Goal: Use online tool/utility: Use online tool/utility

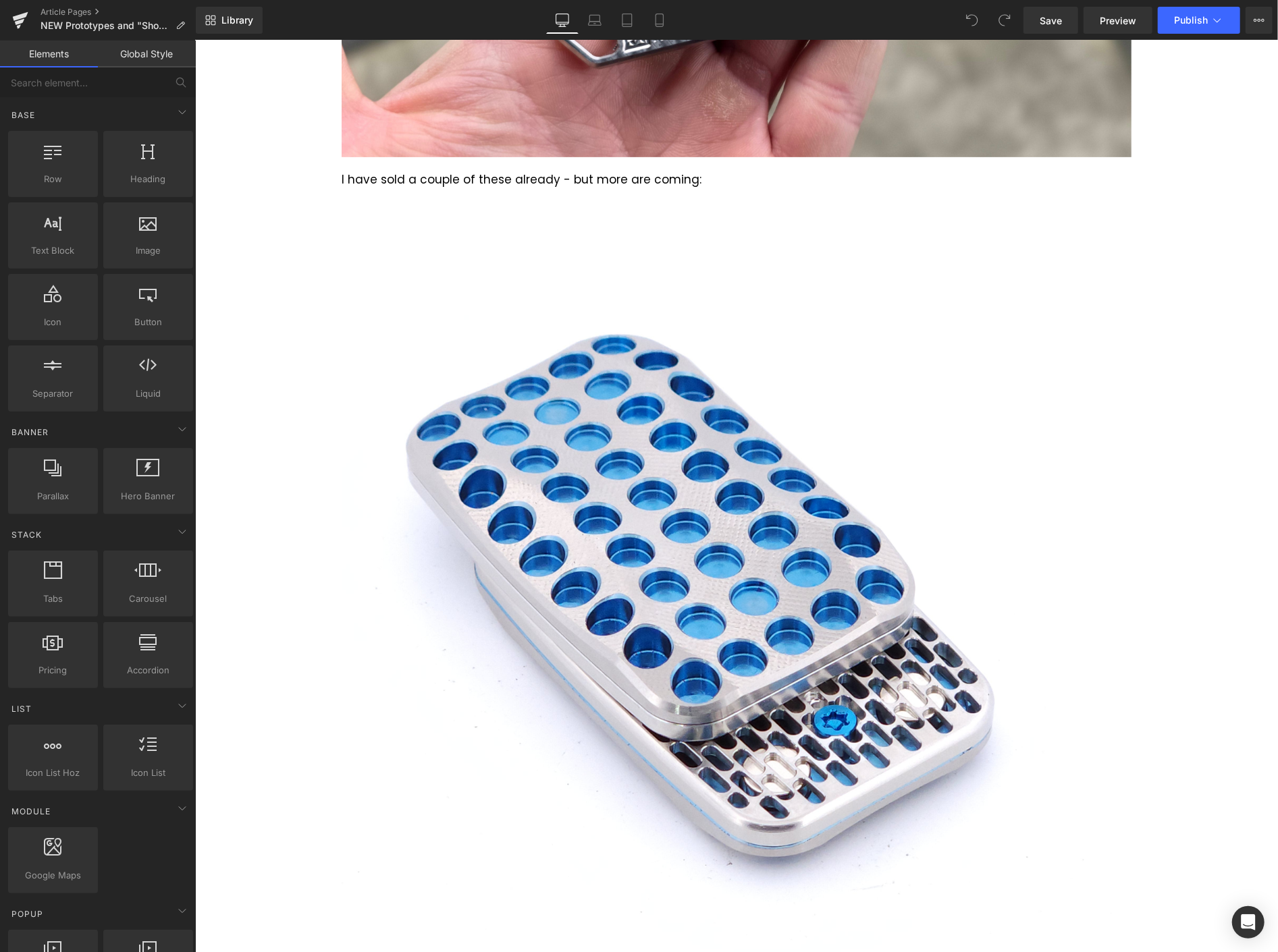
scroll to position [4792, 0]
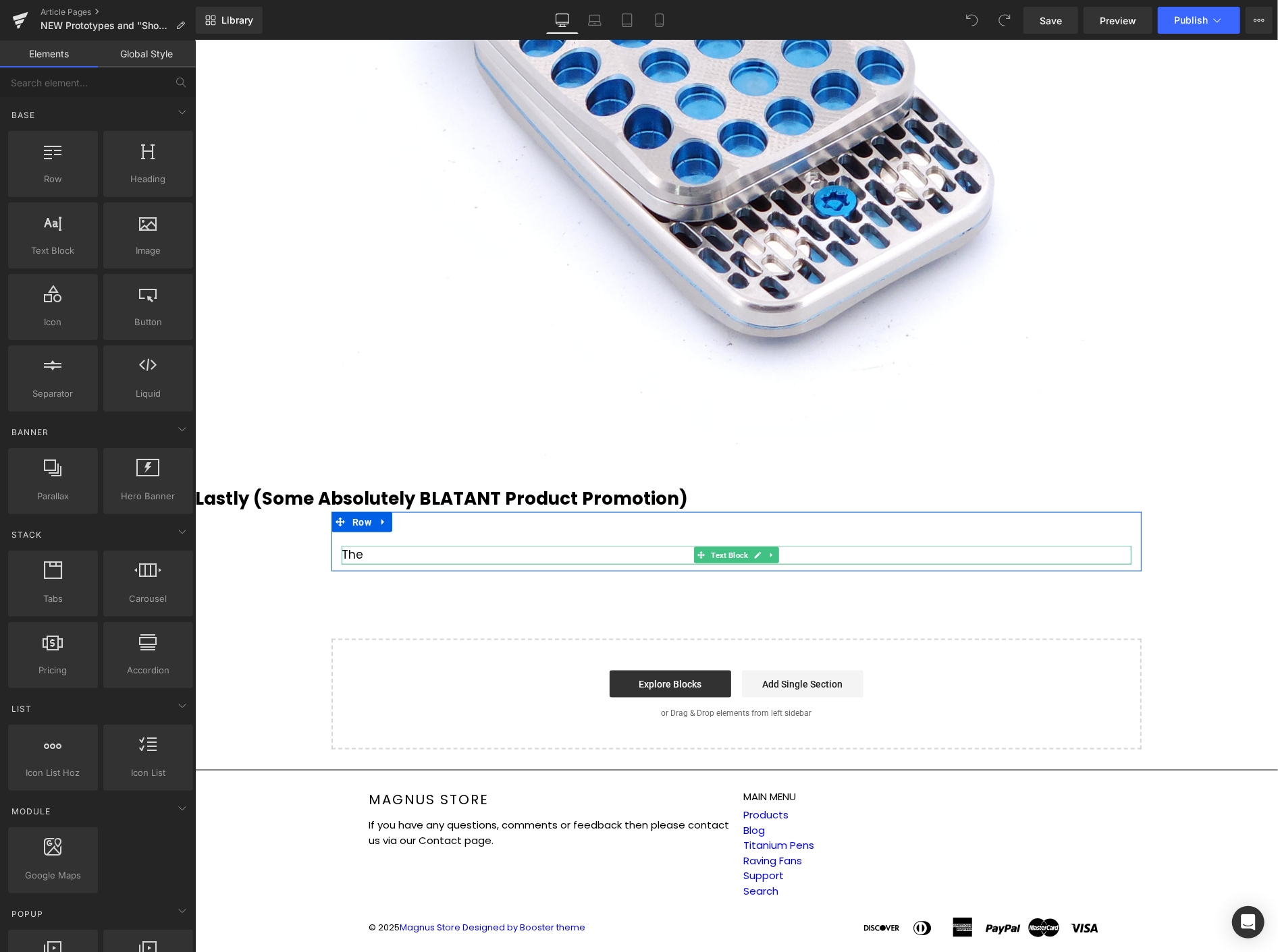
click at [388, 549] on div "The" at bounding box center [736, 554] width 790 height 19
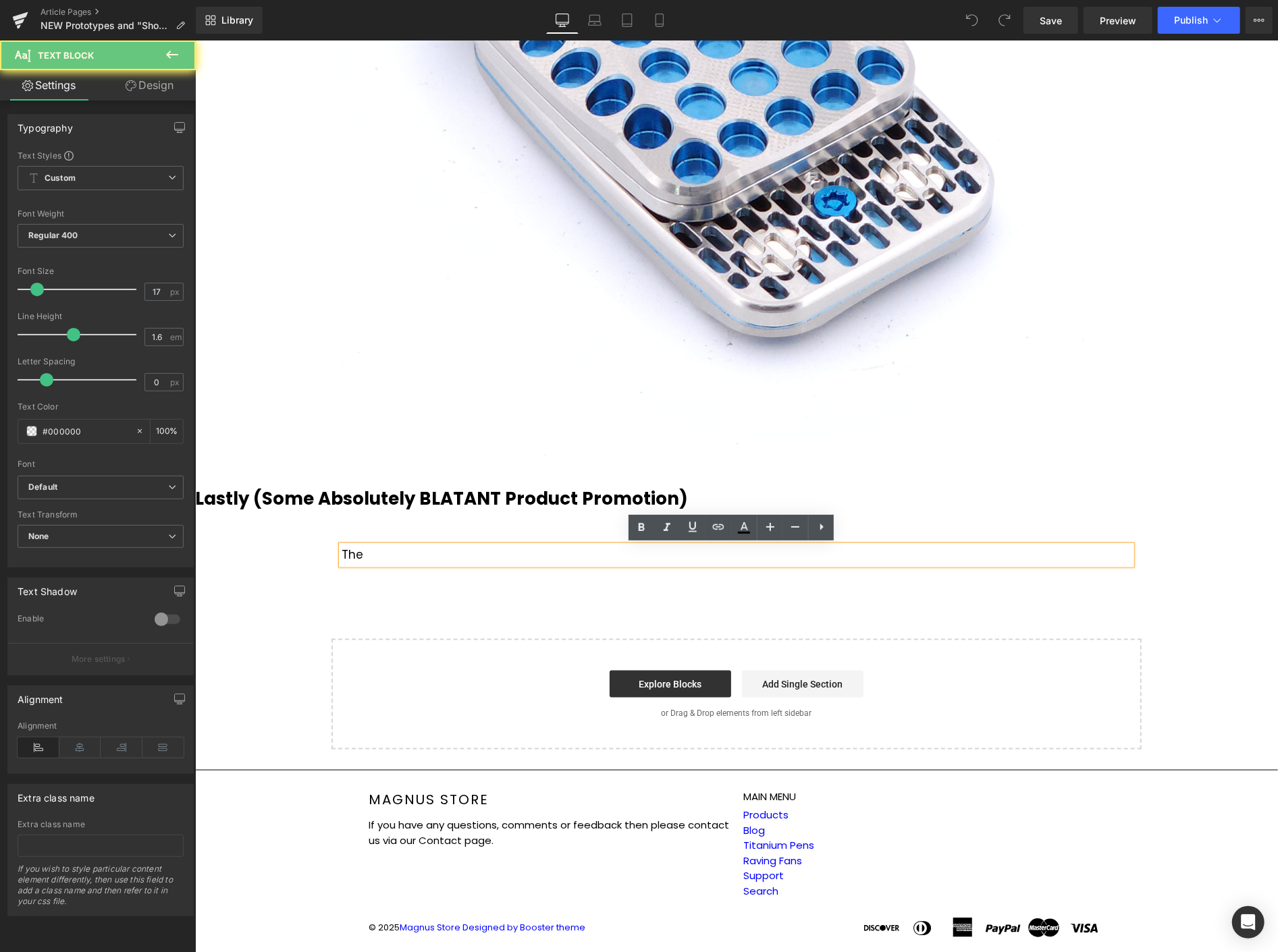
click at [390, 549] on div "The" at bounding box center [736, 554] width 790 height 19
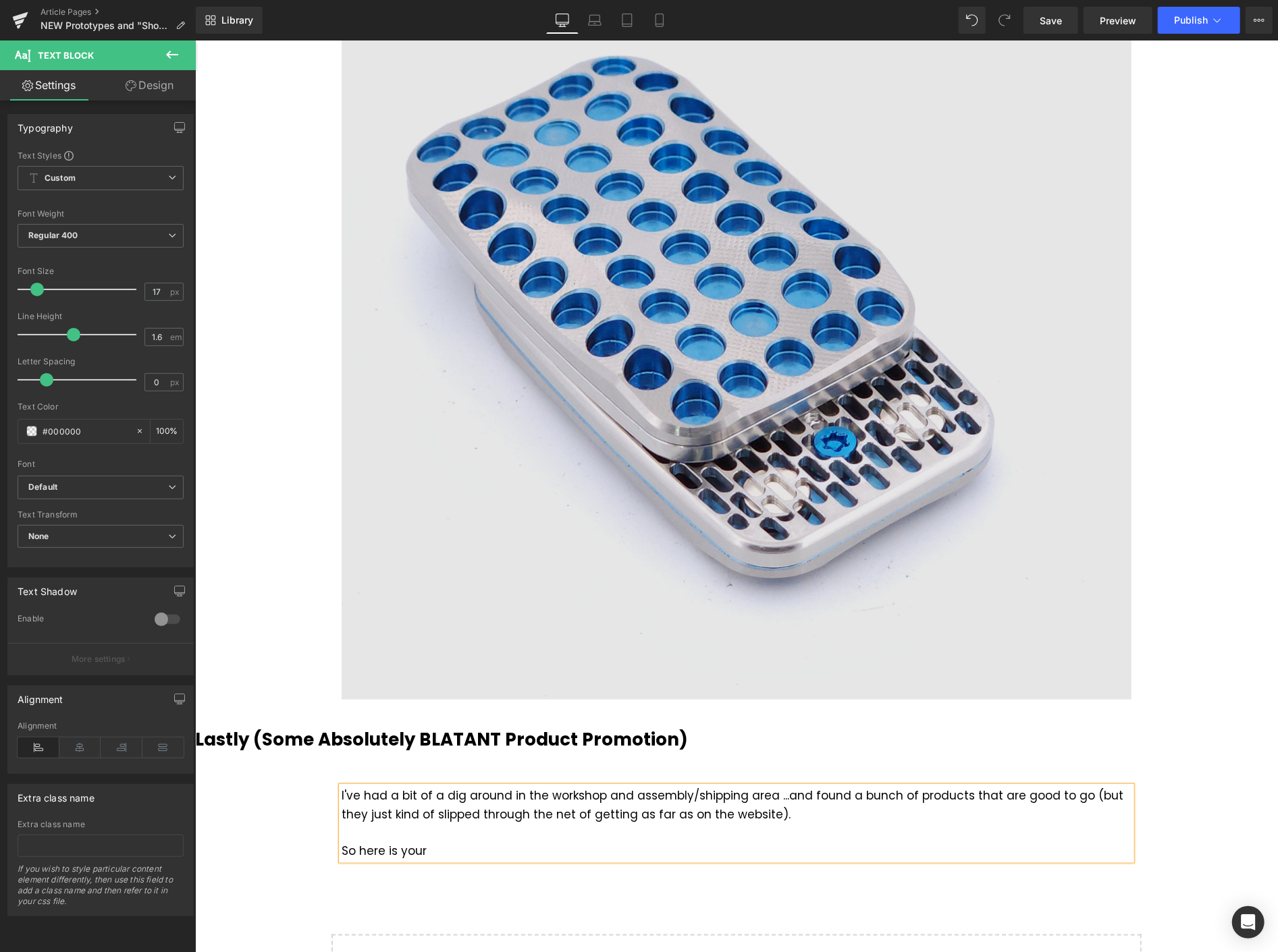
scroll to position [4847, 0]
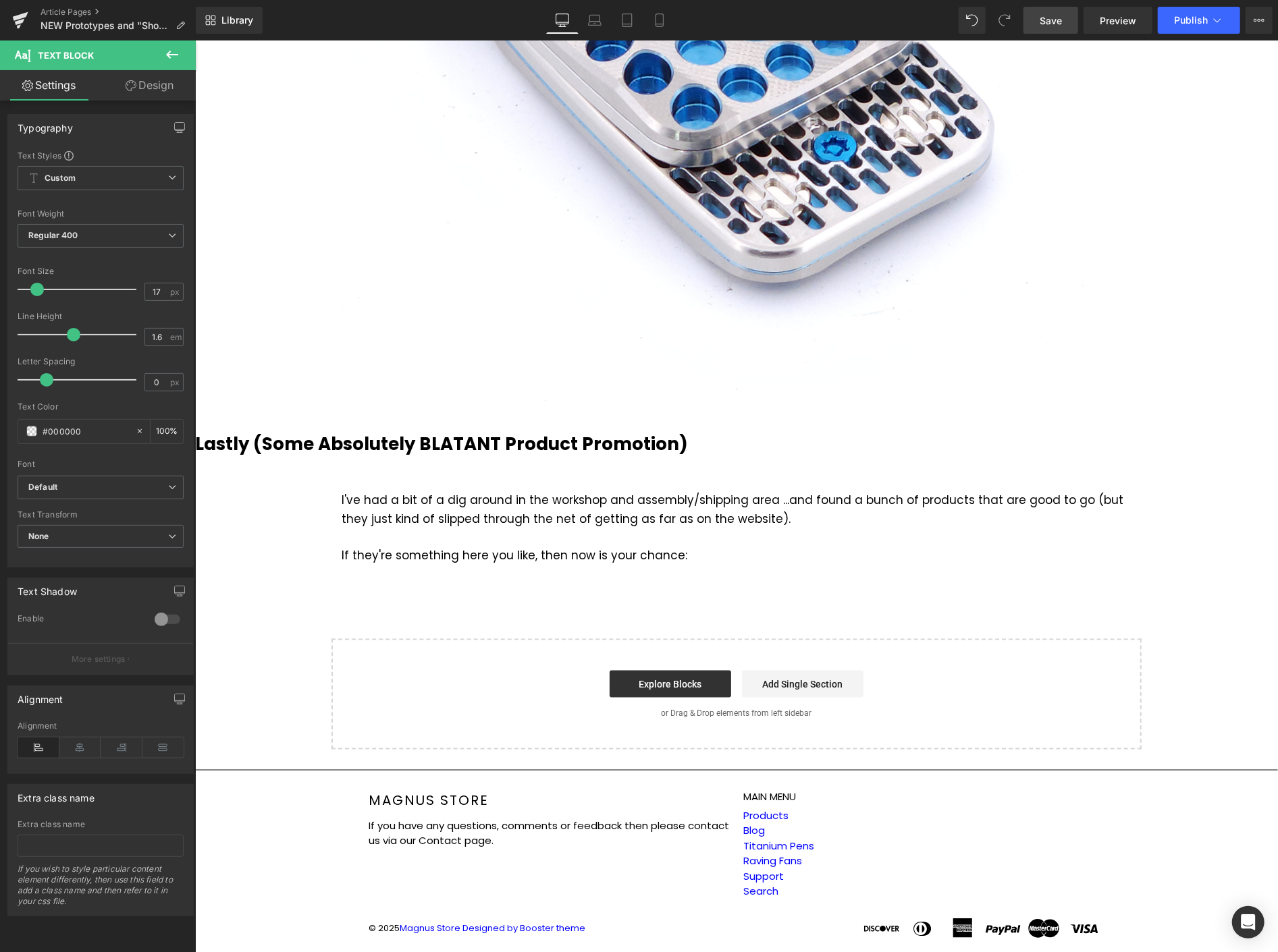
click at [1060, 21] on span "Save" at bounding box center [1051, 20] width 22 height 14
click at [176, 48] on icon at bounding box center [172, 54] width 16 height 16
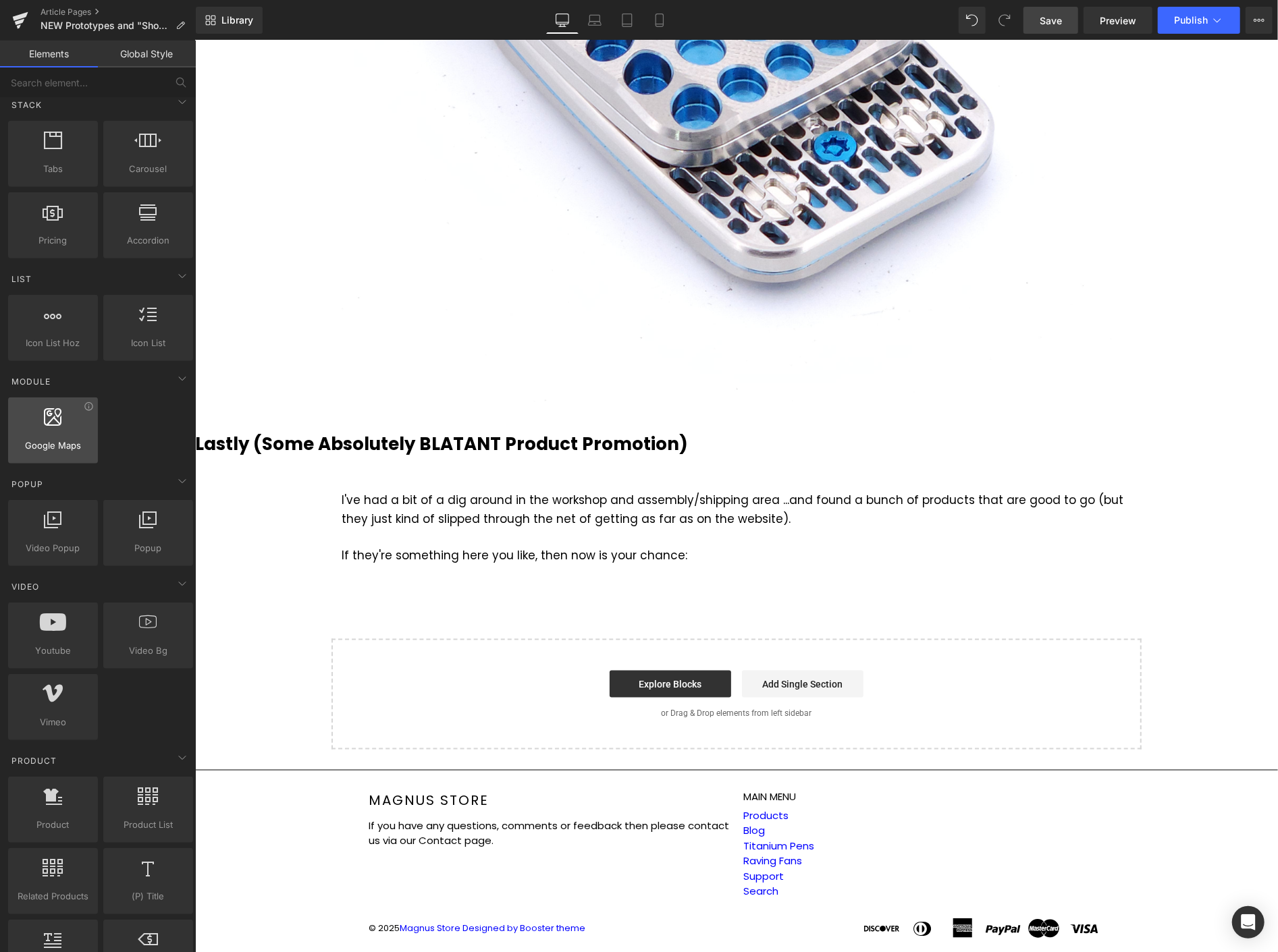
scroll to position [599, 0]
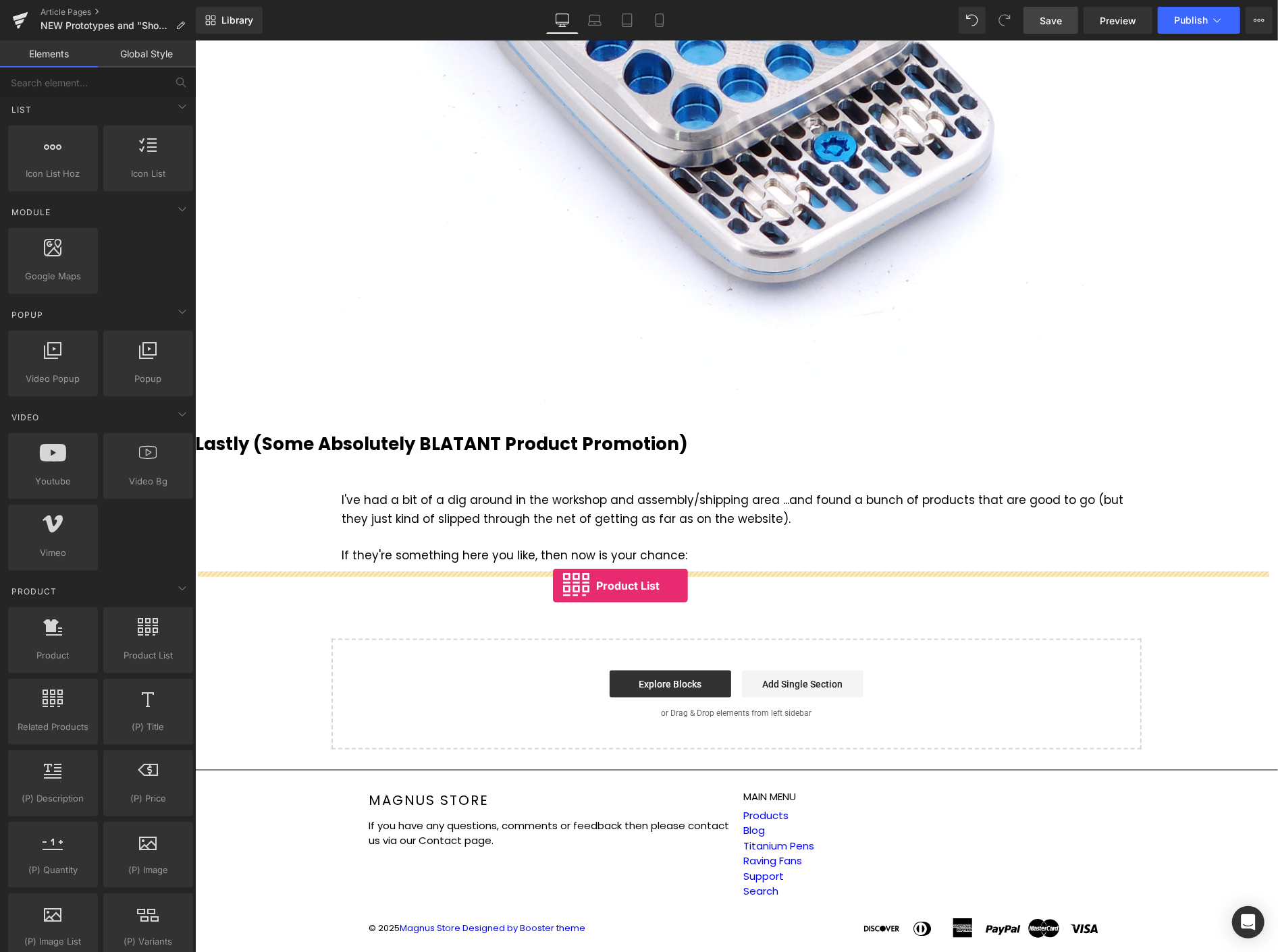
drag, startPoint x: 316, startPoint y: 671, endPoint x: 552, endPoint y: 584, distance: 251.5
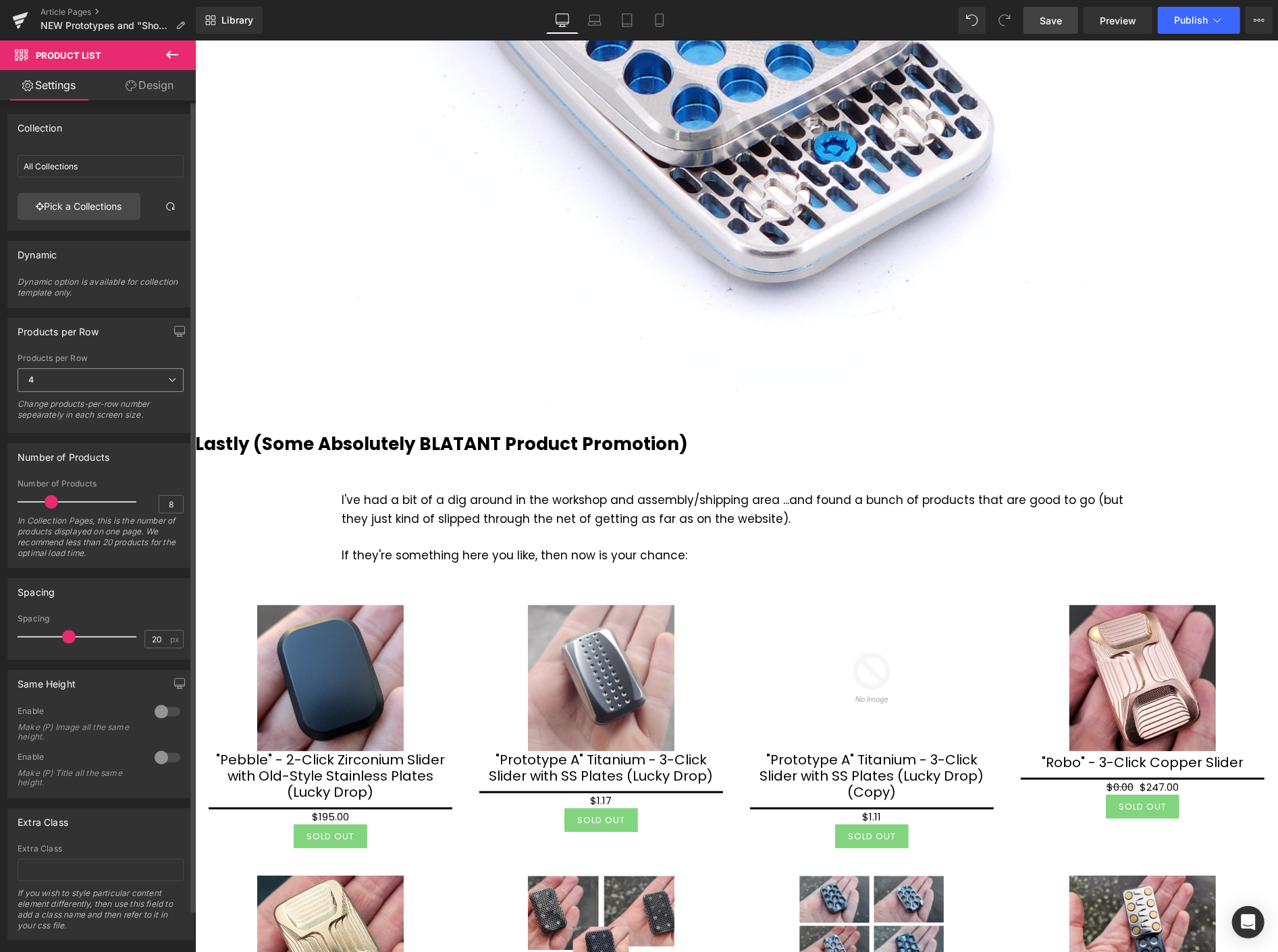
click at [135, 378] on span "4" at bounding box center [100, 379] width 166 height 23
click at [89, 444] on li "3" at bounding box center [97, 445] width 160 height 20
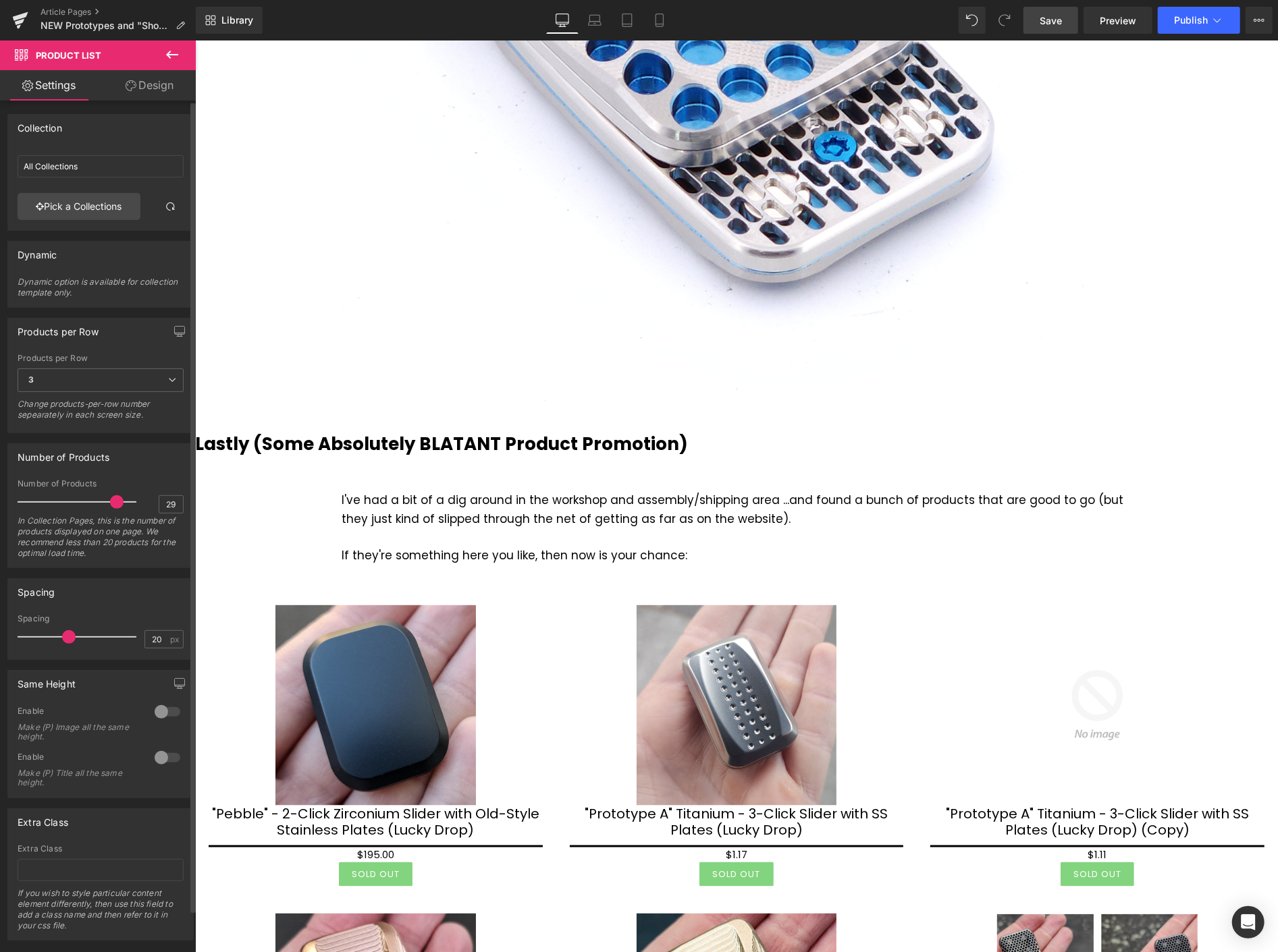
type input "30"
drag, startPoint x: 97, startPoint y: 513, endPoint x: 177, endPoint y: 504, distance: 80.5
click at [153, 512] on div "Number of Products 30 In Collection Pages, this is the number of products displ…" at bounding box center [100, 523] width 166 height 88
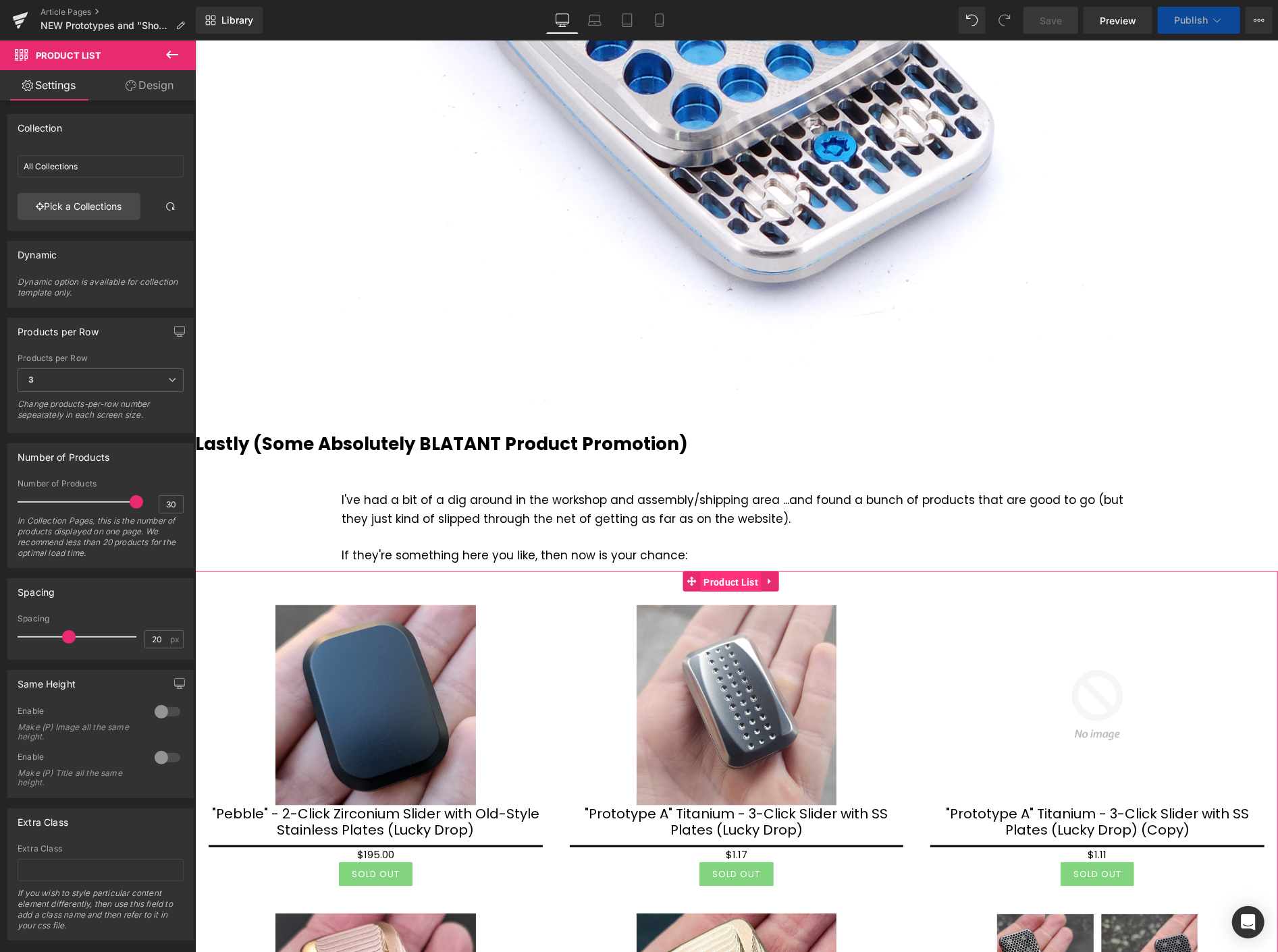
click at [734, 578] on span "Product List" at bounding box center [731, 581] width 61 height 20
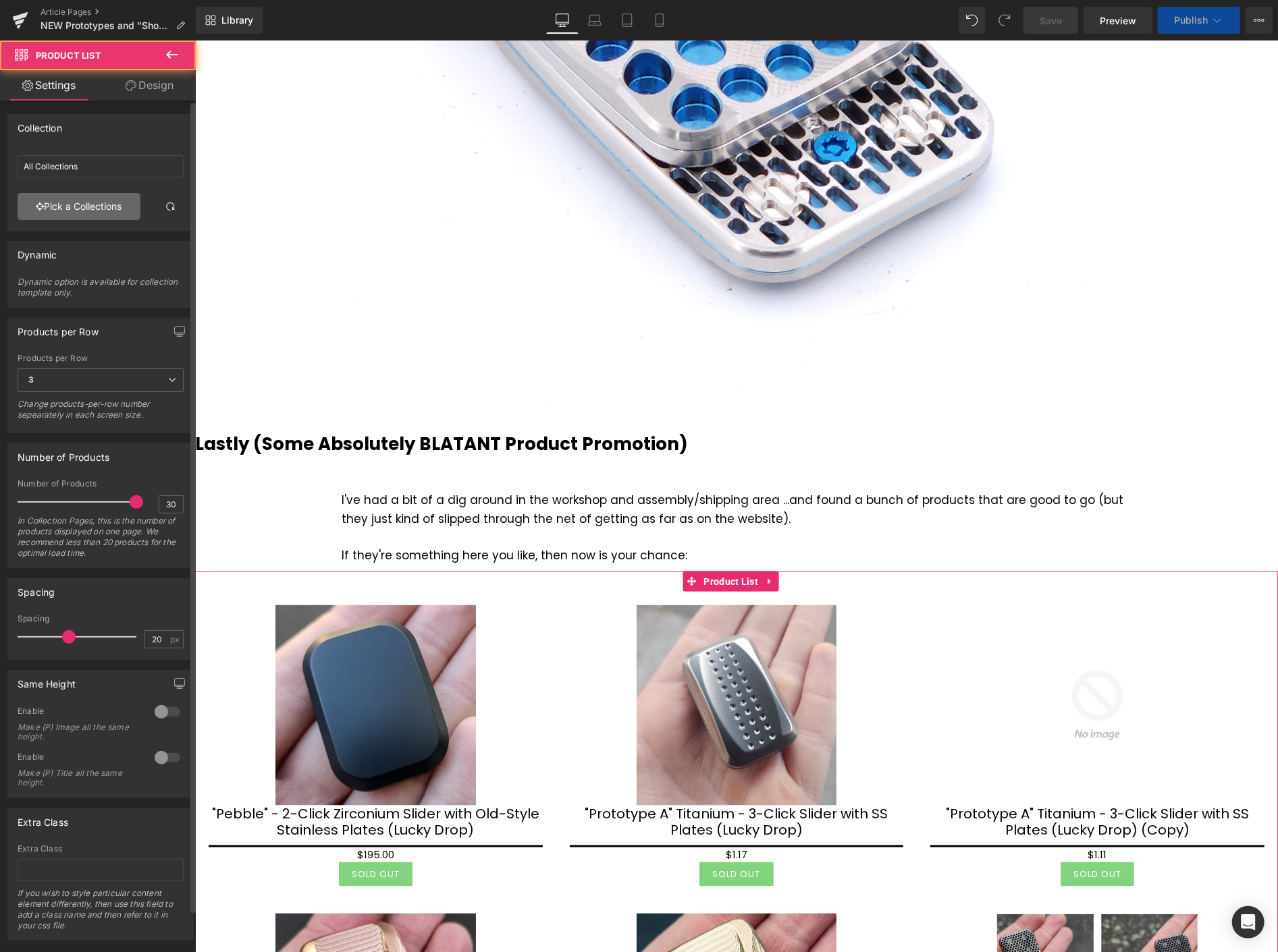
click at [68, 208] on link "Pick a Collections" at bounding box center [79, 206] width 122 height 27
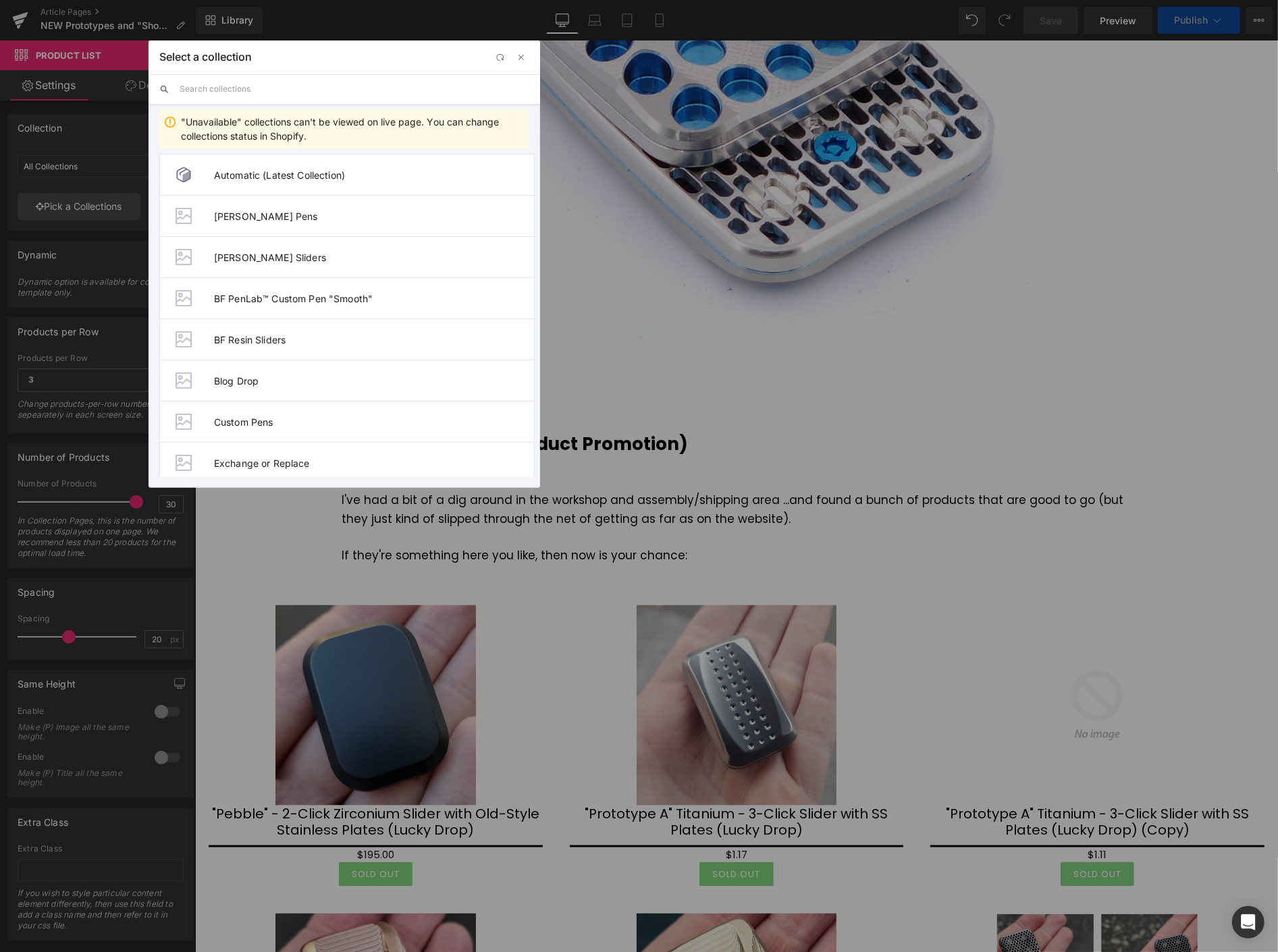
click at [281, 93] on input "text" at bounding box center [354, 89] width 350 height 30
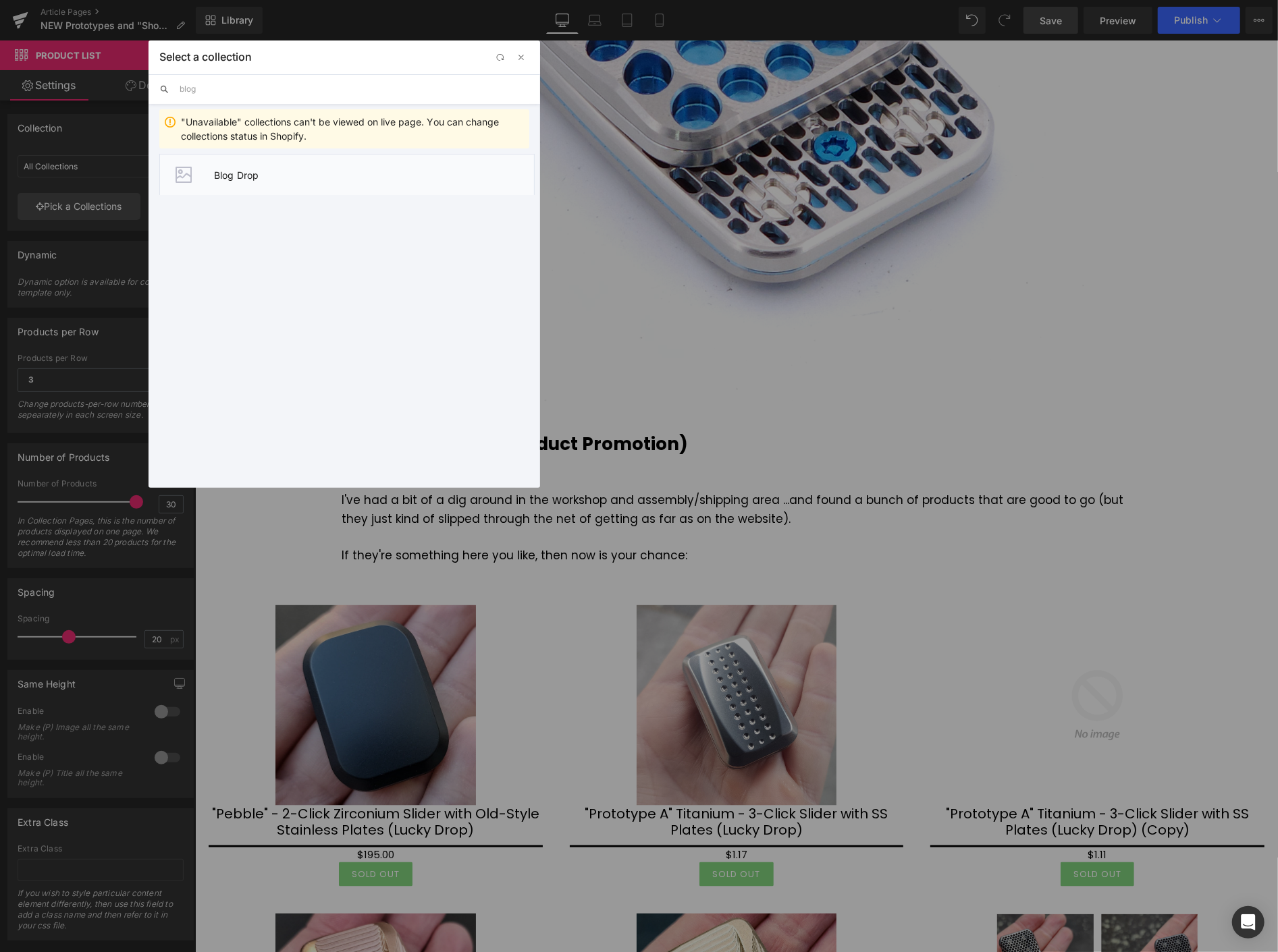
type input "blog"
click at [230, 174] on span "Blog Drop" at bounding box center [374, 175] width 320 height 11
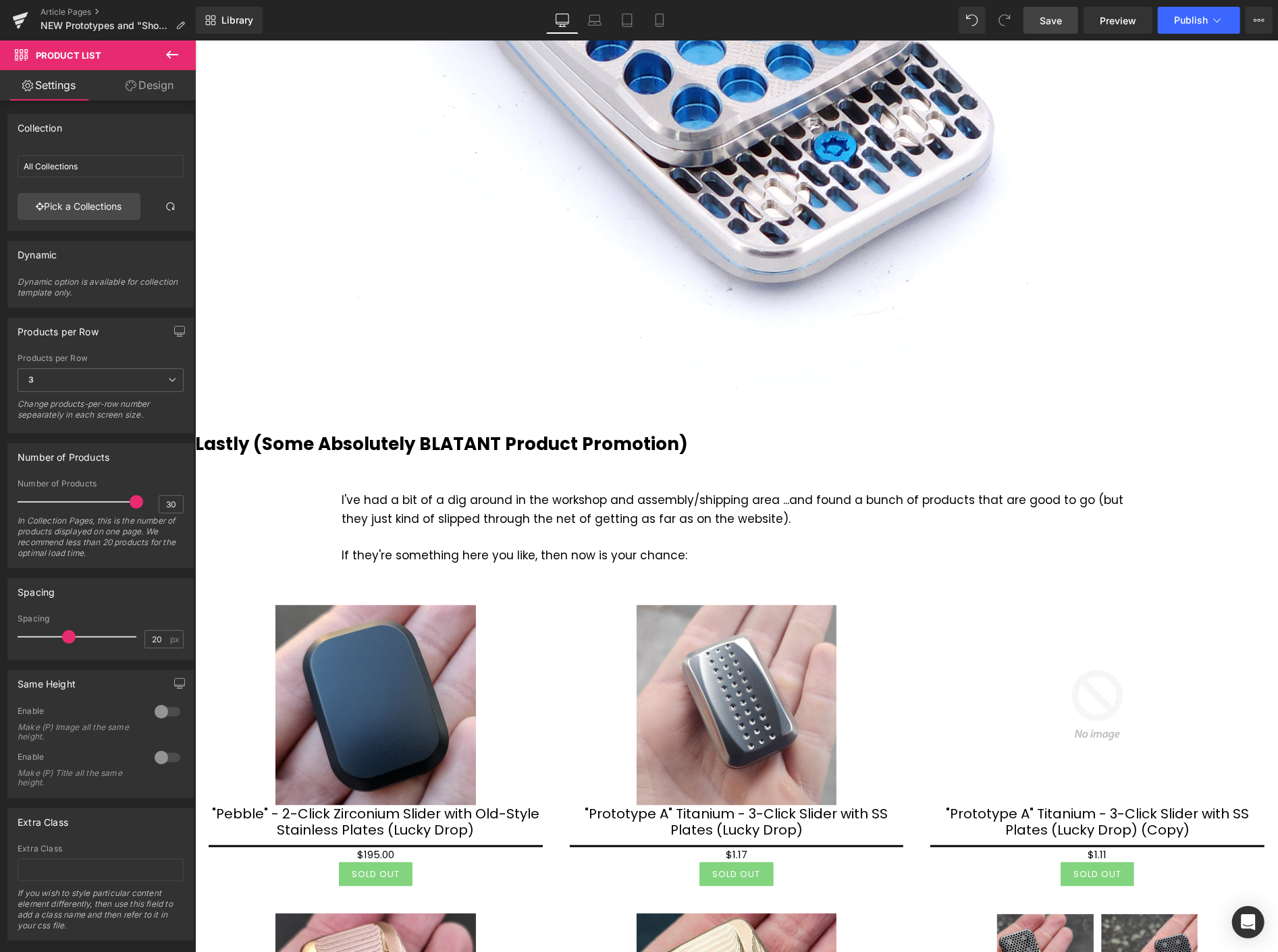
type input "Blog Drop"
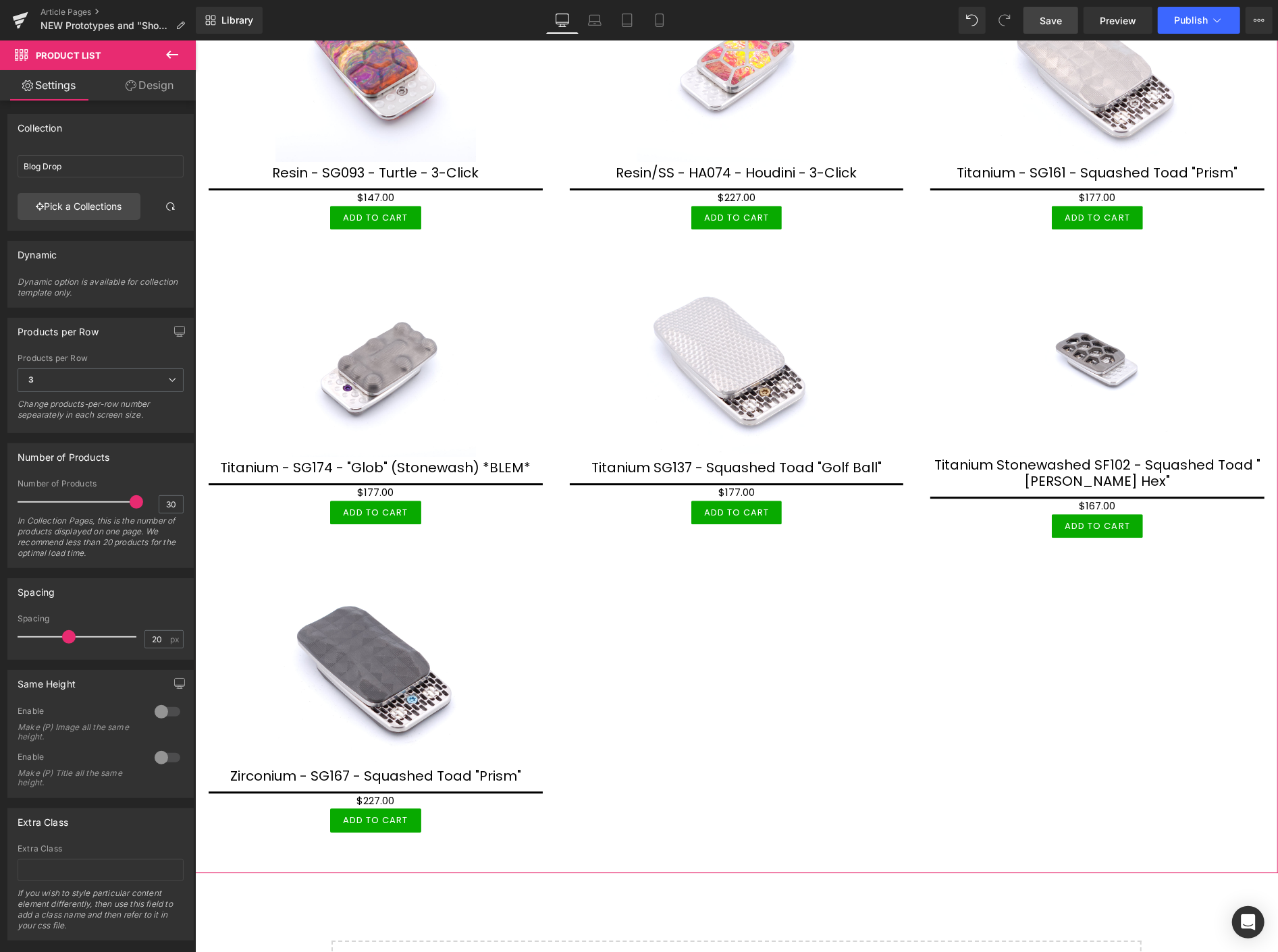
scroll to position [6421, 0]
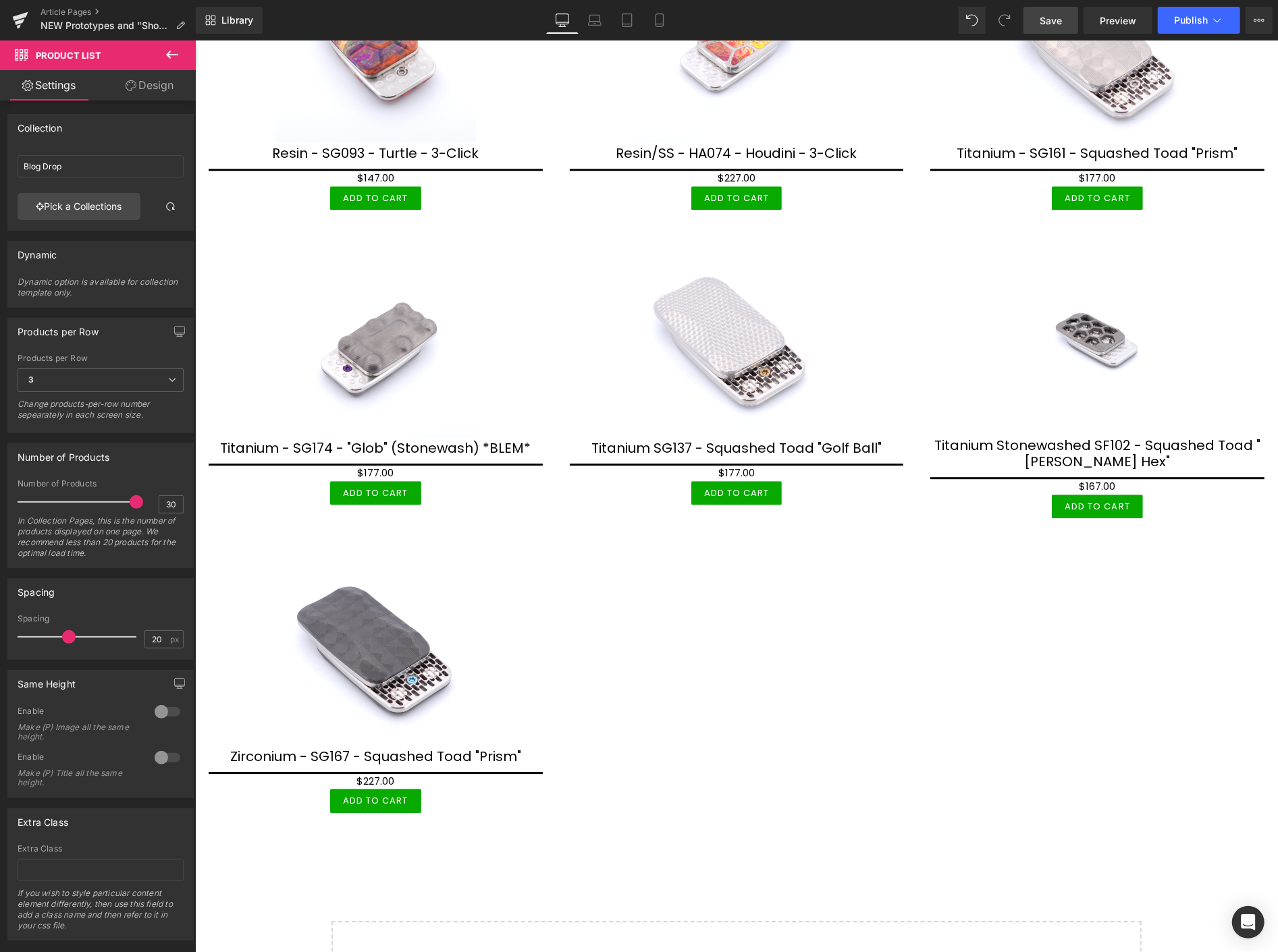
drag, startPoint x: 1056, startPoint y: 24, endPoint x: 863, endPoint y: 328, distance: 360.1
click at [1056, 24] on span "Save" at bounding box center [1051, 20] width 22 height 14
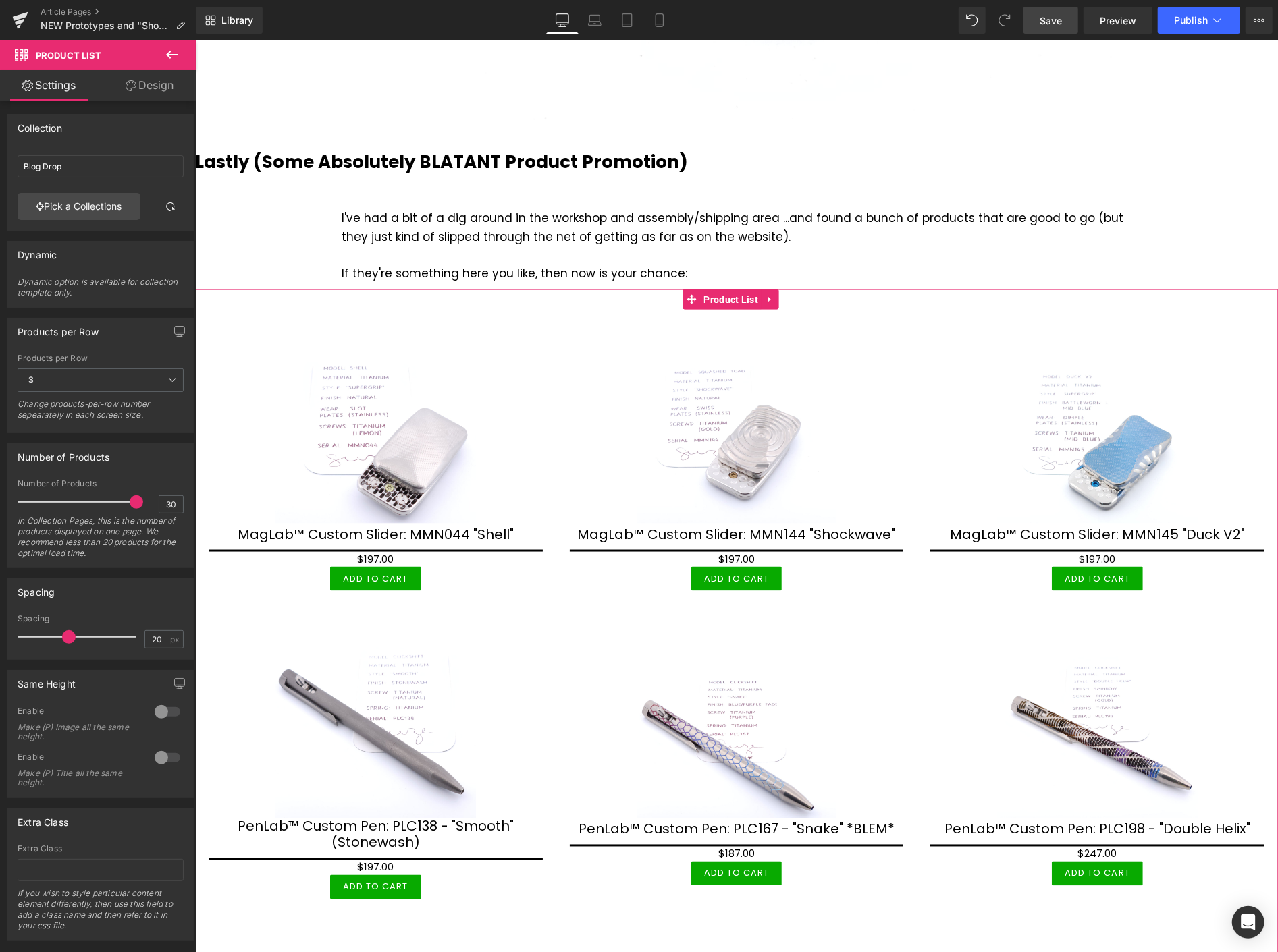
scroll to position [5097, 0]
